Goal: Task Accomplishment & Management: Manage account settings

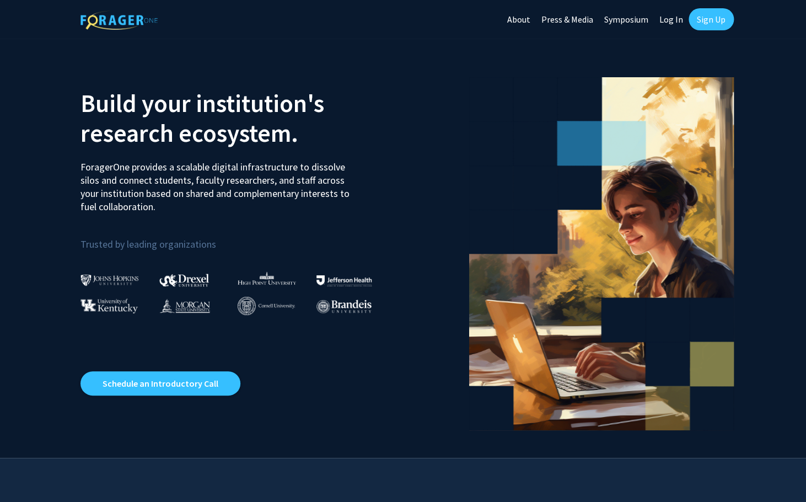
click at [675, 22] on link "Log In" at bounding box center [671, 19] width 35 height 39
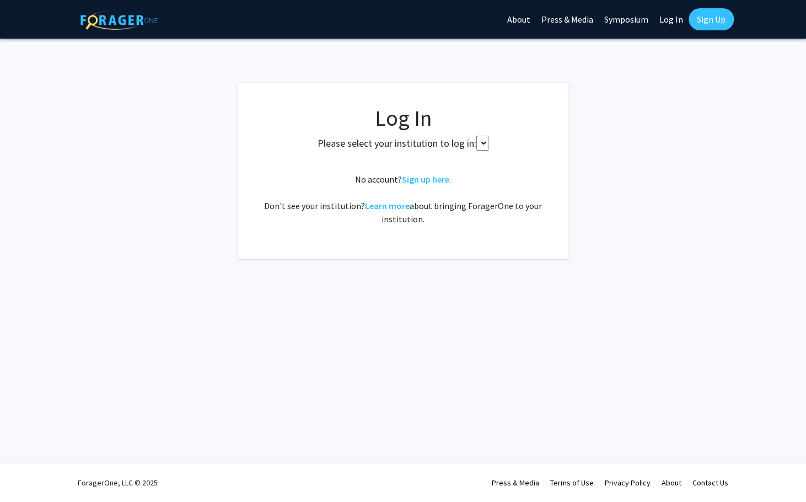
select select
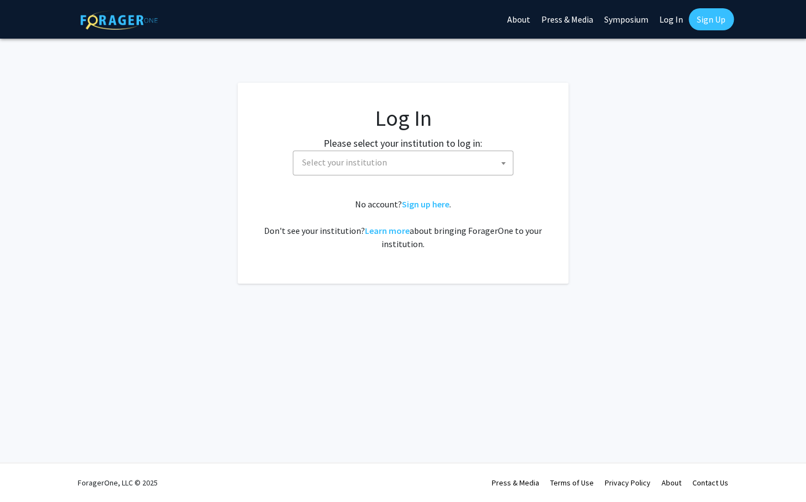
click at [705, 19] on link "Sign Up" at bounding box center [711, 19] width 45 height 22
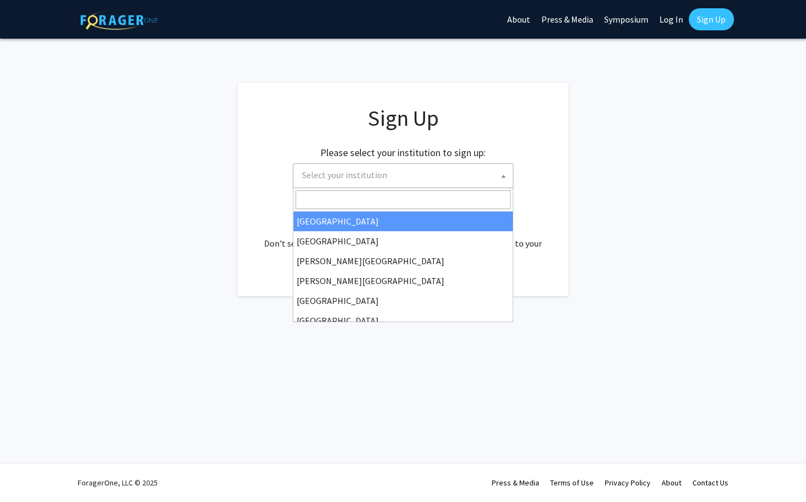
click at [507, 176] on span at bounding box center [503, 176] width 11 height 24
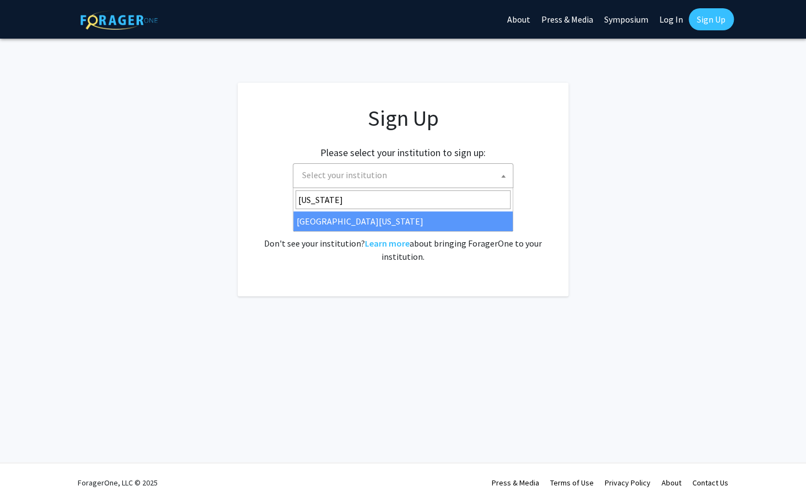
type input "[US_STATE]"
select select "33"
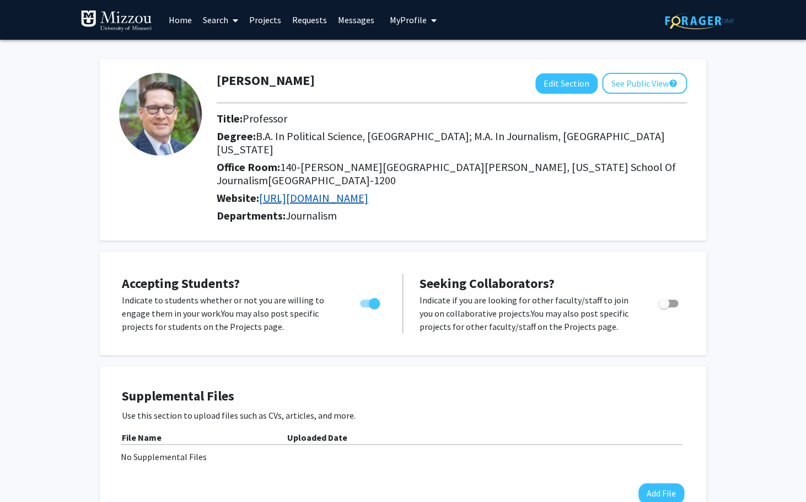
click at [343, 191] on link "[URL][DOMAIN_NAME]" at bounding box center [313, 198] width 109 height 14
click at [555, 83] on button "Edit Section" at bounding box center [566, 83] width 62 height 20
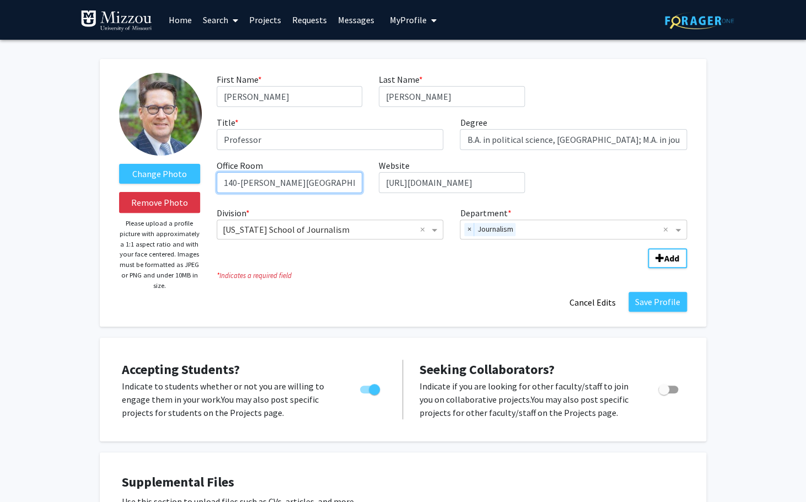
click at [244, 183] on input "140-[PERSON_NAME][GEOGRAPHIC_DATA][PERSON_NAME], [US_STATE] School of Journalis…" at bounding box center [290, 182] width 146 height 21
type input "140-G [PERSON_NAME][GEOGRAPHIC_DATA][PERSON_NAME], [US_STATE] School of Journal…"
drag, startPoint x: 485, startPoint y: 184, endPoint x: 352, endPoint y: 180, distance: 132.3
click at [379, 180] on input "[URL][DOMAIN_NAME]" at bounding box center [452, 182] width 146 height 21
paste input "[DOMAIN_NAME][URL][US_STATE][PERSON_NAME]"
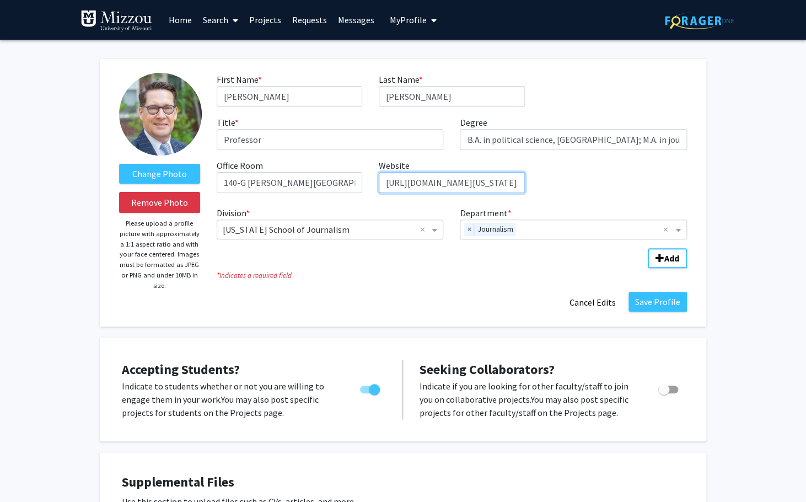
scroll to position [0, 51]
type input "[URL][DOMAIN_NAME][US_STATE][PERSON_NAME]"
click at [664, 304] on button "Save Profile" at bounding box center [657, 302] width 58 height 20
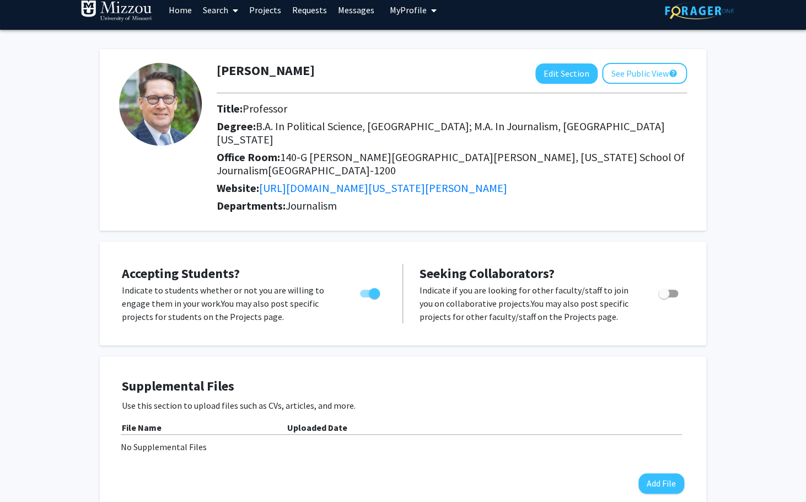
scroll to position [0, 0]
